Goal: Information Seeking & Learning: Learn about a topic

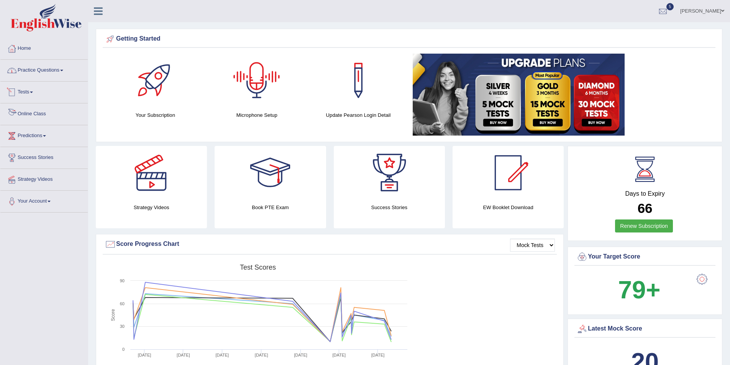
click at [54, 69] on link "Practice Questions" at bounding box center [43, 69] width 87 height 19
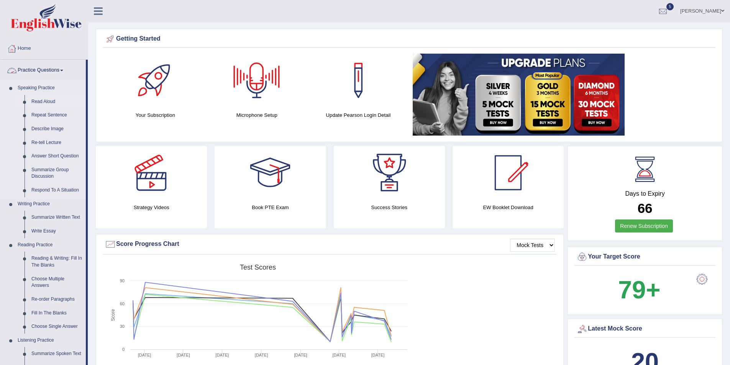
click at [44, 101] on link "Read Aloud" at bounding box center [57, 102] width 58 height 14
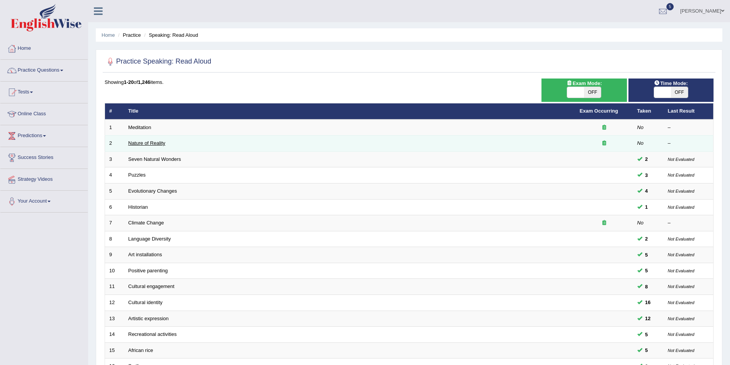
click at [156, 142] on link "Nature of Reality" at bounding box center [146, 143] width 37 height 6
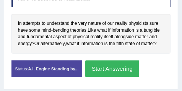
scroll to position [177, 0]
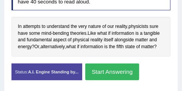
click at [114, 67] on button "Start Answering" at bounding box center [112, 72] width 54 height 16
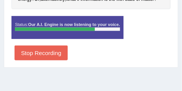
scroll to position [234, 0]
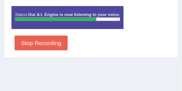
click at [59, 40] on button "Stop Recording" at bounding box center [41, 43] width 53 height 15
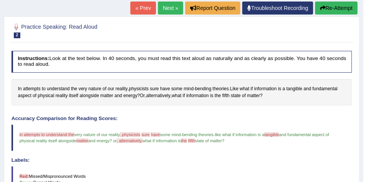
scroll to position [46, 0]
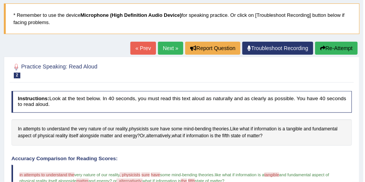
click at [151, 49] on link "« Prev" at bounding box center [142, 48] width 25 height 13
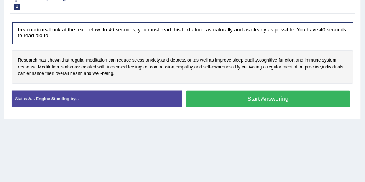
scroll to position [115, 0]
click at [238, 97] on button "Start Answering" at bounding box center [268, 99] width 164 height 16
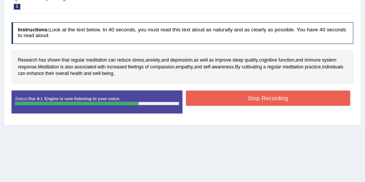
click at [227, 102] on button "Stop Recording" at bounding box center [268, 98] width 164 height 15
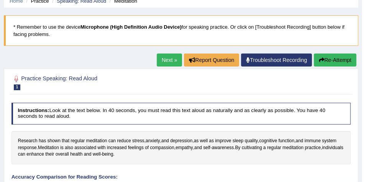
scroll to position [0, 0]
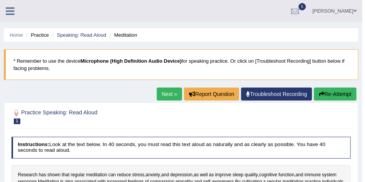
click at [328, 90] on button "Re-Attempt" at bounding box center [335, 94] width 43 height 13
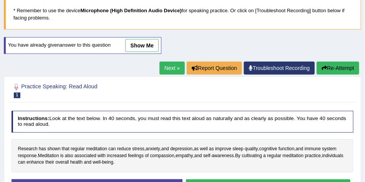
scroll to position [57, 0]
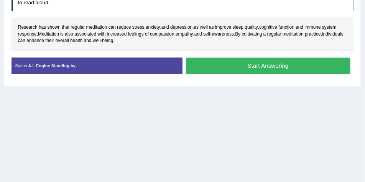
click at [252, 60] on button "Start Answering" at bounding box center [268, 66] width 164 height 16
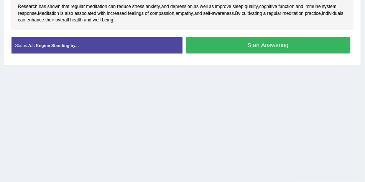
scroll to position [152, 0]
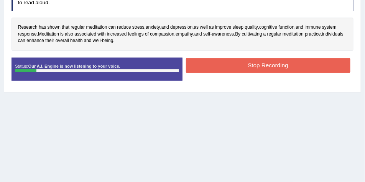
click at [226, 64] on button "Stop Recording" at bounding box center [268, 65] width 164 height 15
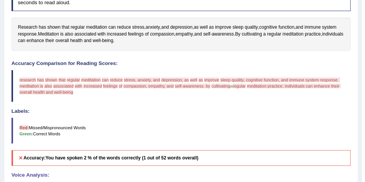
scroll to position [94, 0]
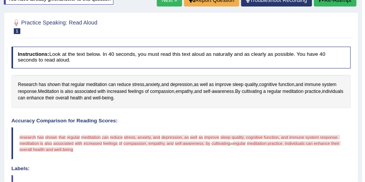
click at [349, 20] on div at bounding box center [180, 26] width 339 height 20
click at [347, 5] on button "Re-Attempt" at bounding box center [335, -1] width 43 height 13
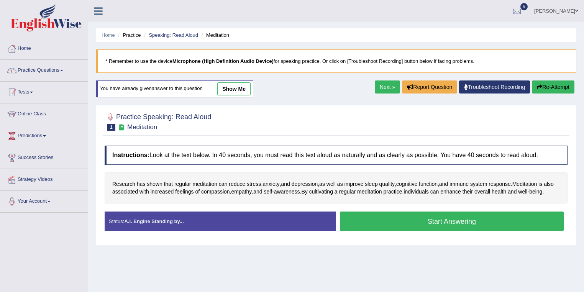
click at [63, 70] on span at bounding box center [61, 71] width 3 height 2
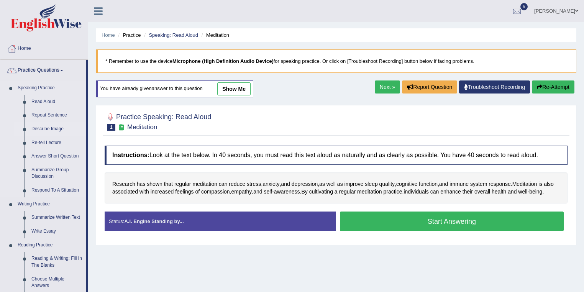
click at [50, 124] on link "Describe Image" at bounding box center [57, 129] width 58 height 14
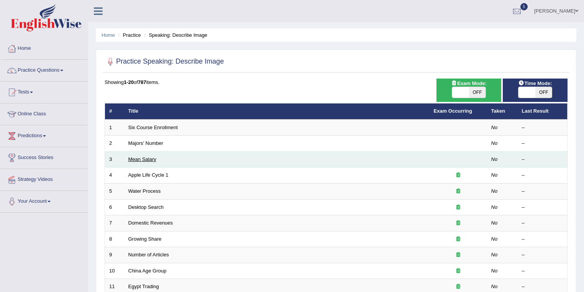
drag, startPoint x: 0, startPoint y: 0, endPoint x: 143, endPoint y: 160, distance: 214.5
click at [143, 160] on link "Mean Salary" at bounding box center [142, 159] width 28 height 6
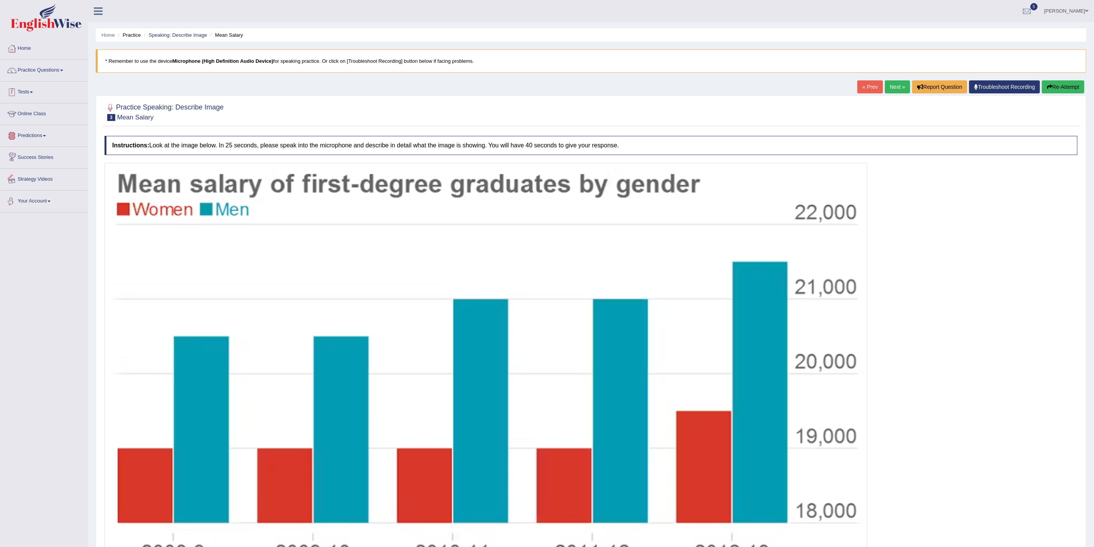
click at [74, 80] on li "Practice Questions Speaking Practice Read Aloud Repeat Sentence Describe Image …" at bounding box center [43, 71] width 87 height 22
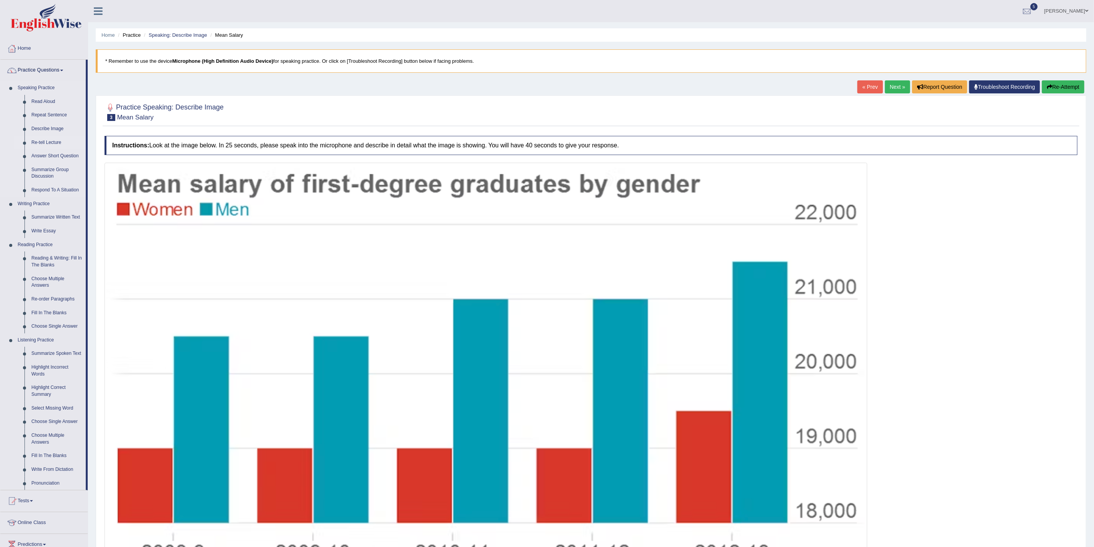
click at [48, 141] on link "Re-tell Lecture" at bounding box center [57, 143] width 58 height 14
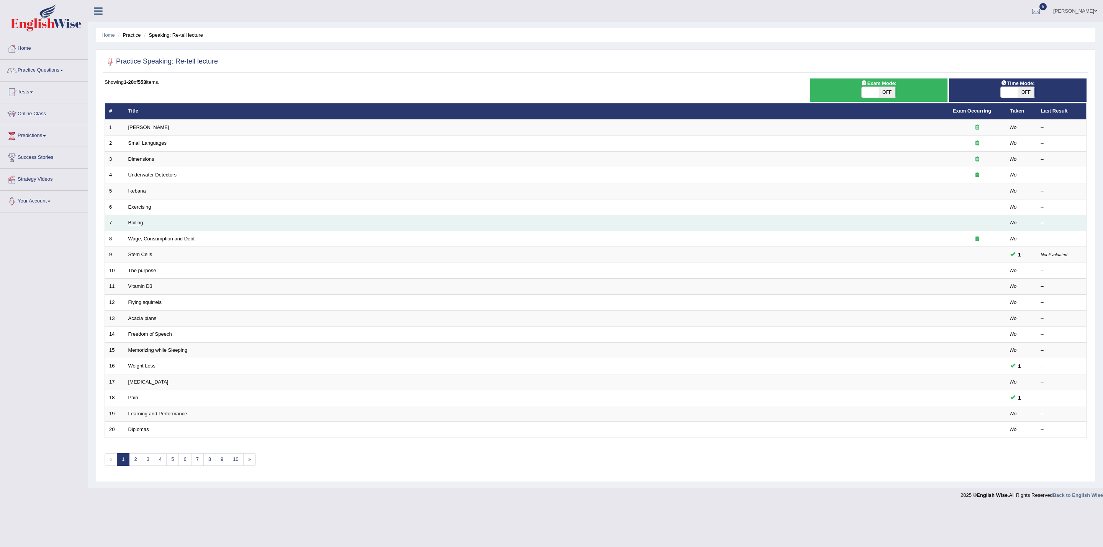
click at [141, 226] on link "Boiling" at bounding box center [135, 223] width 15 height 6
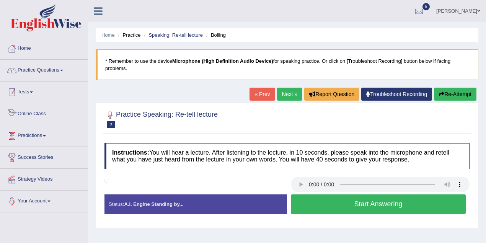
click at [65, 69] on link "Practice Questions" at bounding box center [43, 69] width 87 height 19
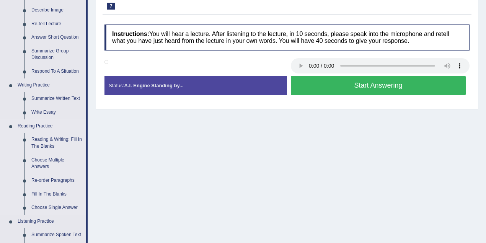
scroll to position [128, 0]
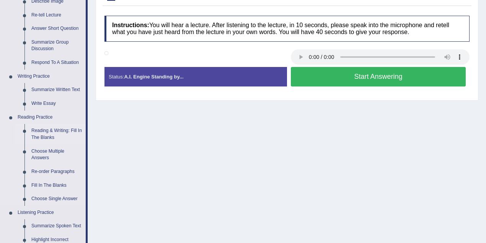
click at [52, 133] on link "Reading & Writing: Fill In The Blanks" at bounding box center [57, 134] width 58 height 20
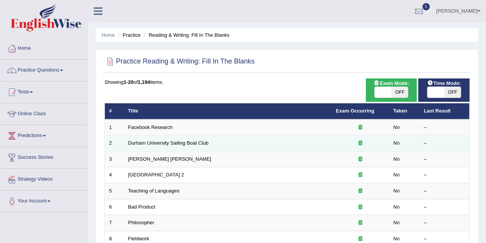
click at [161, 147] on td "Durham University Sailing Boat Club" at bounding box center [228, 144] width 208 height 16
click at [160, 142] on link "Durham University Sailing Boat Club" at bounding box center [168, 143] width 80 height 6
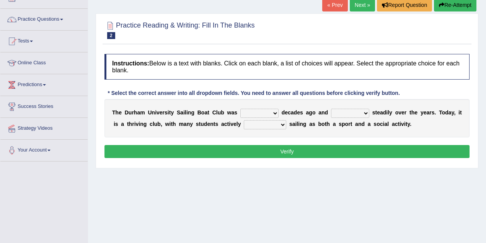
click at [257, 112] on select "found fund founded find" at bounding box center [260, 113] width 38 height 9
select select "fund"
click at [241, 109] on select "found fund founded find" at bounding box center [260, 113] width 38 height 9
drag, startPoint x: 363, startPoint y: 106, endPoint x: 358, endPoint y: 117, distance: 11.8
click at [363, 107] on div "T h e D u r h a m U n i v e r s i t y S a i l i n g B o a t C l u b w a s found…" at bounding box center [287, 118] width 365 height 38
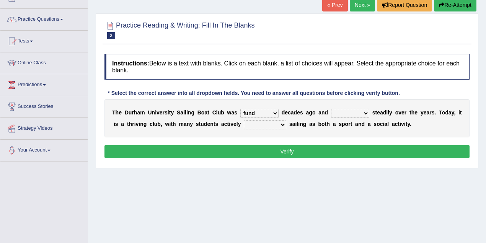
drag, startPoint x: 358, startPoint y: 117, endPoint x: 354, endPoint y: 123, distance: 7.1
click at [358, 117] on div "T h e D u r h a m U n i v e r s i t y S a i l i n g B o a t C l u b w a s found…" at bounding box center [287, 118] width 365 height 38
click at [351, 115] on select "grow growing has grown grown" at bounding box center [350, 113] width 38 height 9
select select "has grown"
click at [331, 109] on select "grow growing has grown grown" at bounding box center [350, 113] width 38 height 9
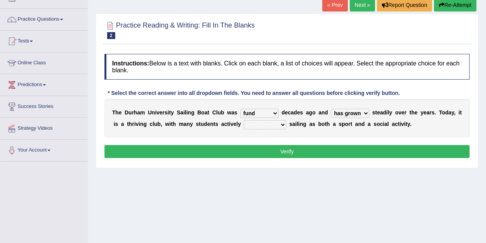
click at [271, 123] on select "enjoy enjoyed are enjoying enjoying" at bounding box center [265, 124] width 43 height 9
select select "enjoyed"
click at [244, 120] on select "enjoy enjoyed are enjoying enjoying" at bounding box center [265, 124] width 43 height 9
click at [362, 8] on link "Next »" at bounding box center [362, 4] width 25 height 13
